Goal: Information Seeking & Learning: Learn about a topic

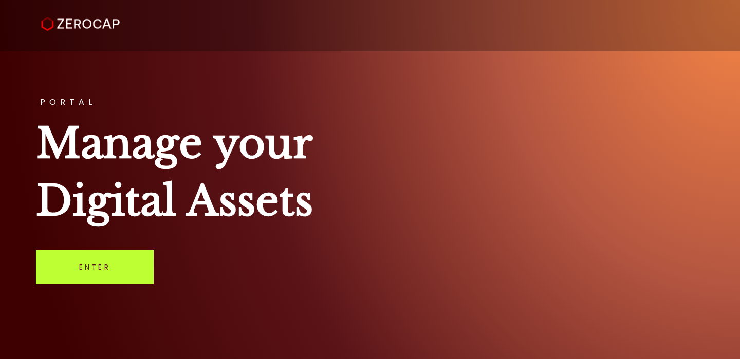
click at [125, 266] on link "Enter" at bounding box center [95, 267] width 118 height 34
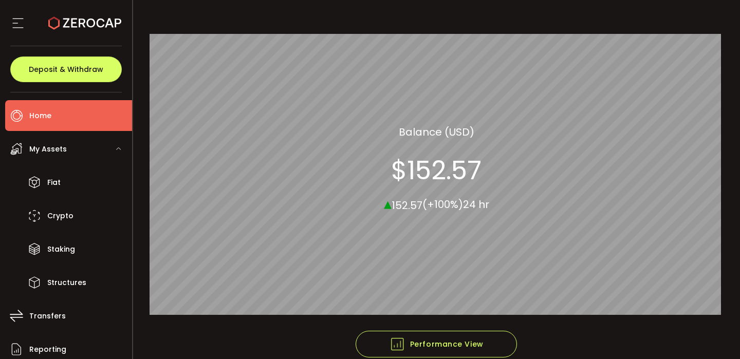
scroll to position [146, 0]
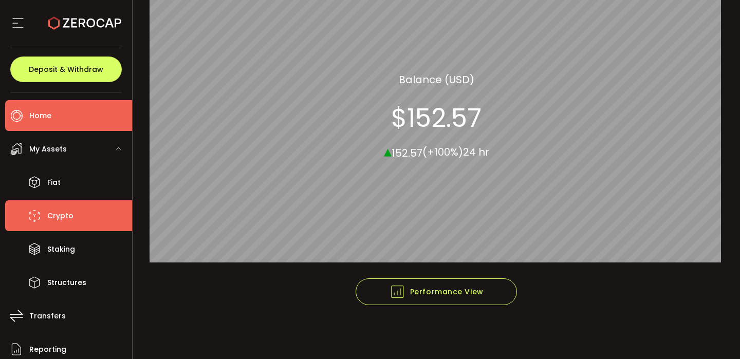
click at [57, 222] on span "Crypto" at bounding box center [60, 216] width 26 height 15
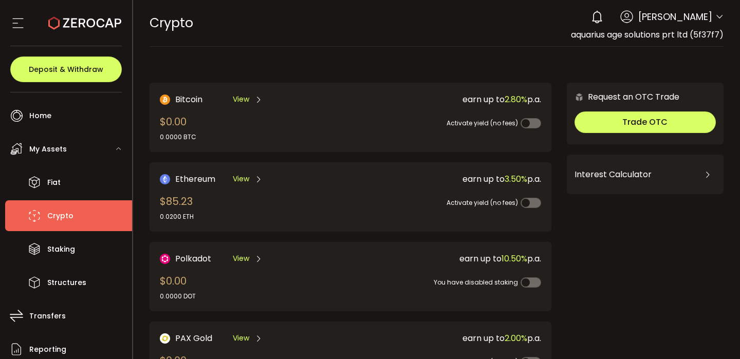
click at [356, 211] on div "earn up to 3.50% p.a. Activate yield (no fees)" at bounding box center [444, 197] width 194 height 49
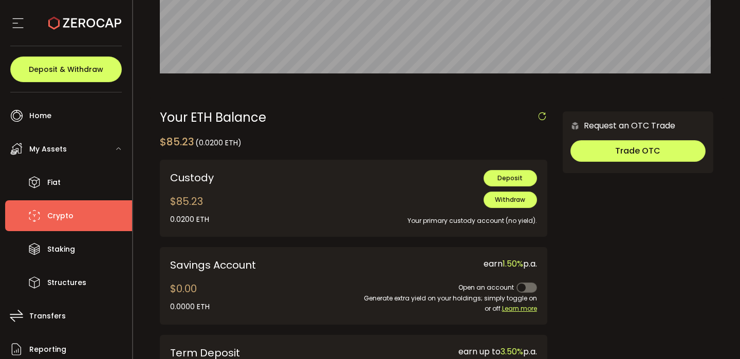
scroll to position [236, 0]
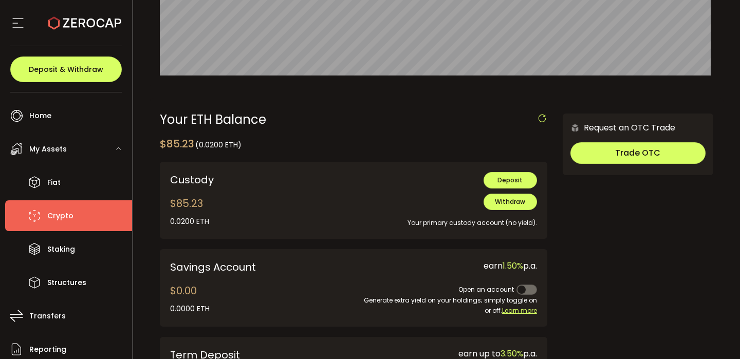
click at [61, 217] on span "Crypto" at bounding box center [60, 216] width 26 height 15
